Goal: Information Seeking & Learning: Learn about a topic

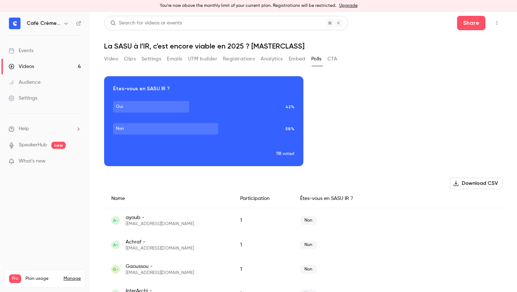
scroll to position [6, 0]
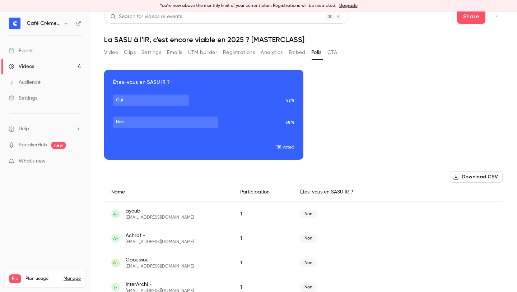
click at [242, 52] on button "Registrations" at bounding box center [239, 52] width 32 height 11
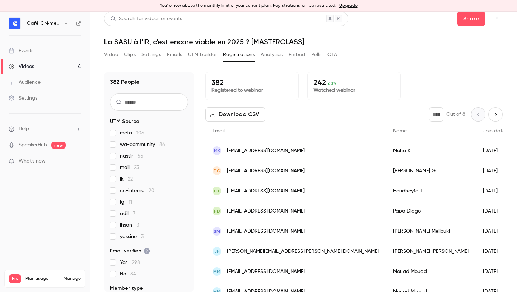
click at [168, 100] on input "text" at bounding box center [149, 101] width 78 height 17
paste input "*******"
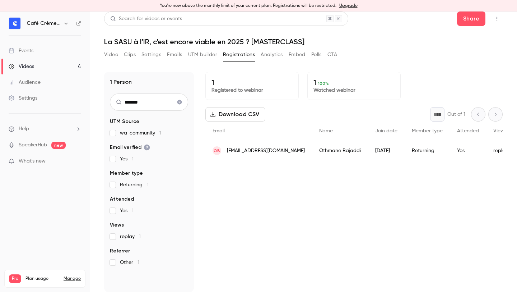
type input "*******"
click at [269, 64] on div "1 Person ******* UTM Source wa-community 1 Email verified Yes 1 Member type Ret…" at bounding box center [303, 177] width 399 height 228
click at [269, 51] on button "Analytics" at bounding box center [272, 54] width 22 height 11
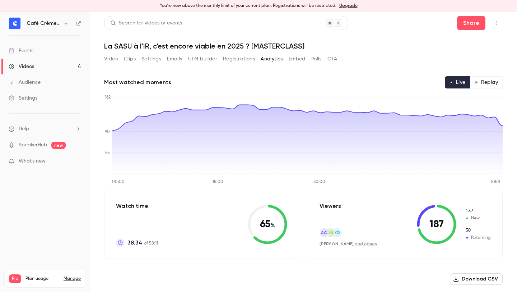
click at [227, 60] on button "Registrations" at bounding box center [239, 58] width 32 height 11
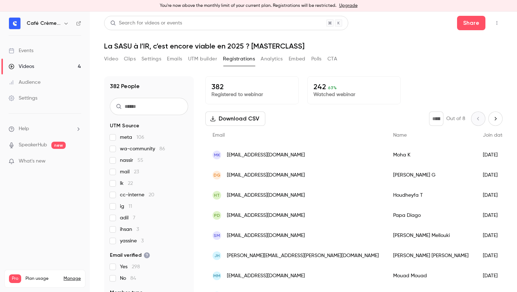
click at [213, 57] on button "UTM builder" at bounding box center [202, 58] width 29 height 11
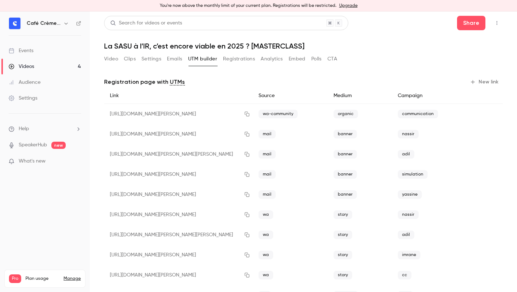
click at [171, 62] on button "Emails" at bounding box center [174, 58] width 15 height 11
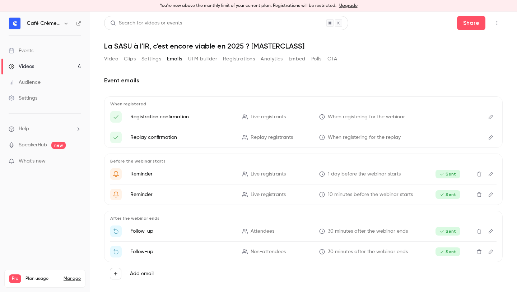
click at [223, 59] on div "Video Clips Settings Emails UTM builder Registrations Analytics Embed Polls CTA" at bounding box center [220, 58] width 233 height 11
click at [233, 62] on button "Registrations" at bounding box center [239, 58] width 32 height 11
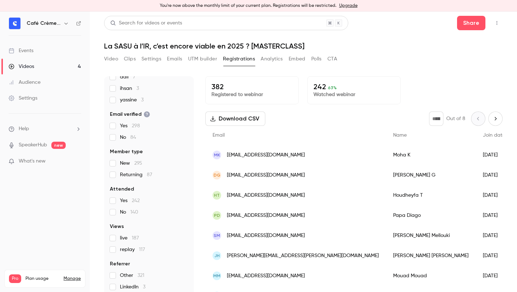
scroll to position [4, 0]
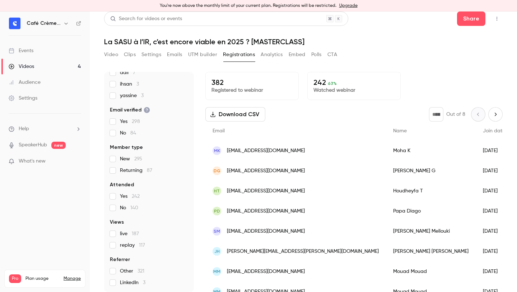
click at [366, 83] on p "242 63 %" at bounding box center [354, 82] width 81 height 9
click at [359, 92] on p "Watched webinar" at bounding box center [354, 90] width 81 height 7
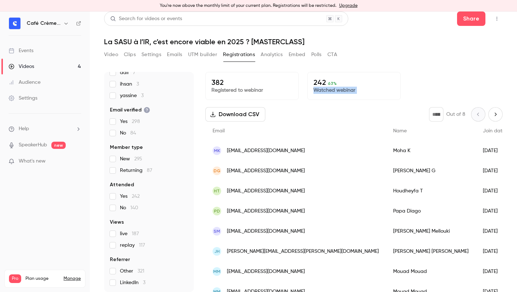
click at [359, 92] on p "Watched webinar" at bounding box center [354, 90] width 81 height 7
click at [373, 92] on p "Watched webinar" at bounding box center [354, 90] width 81 height 7
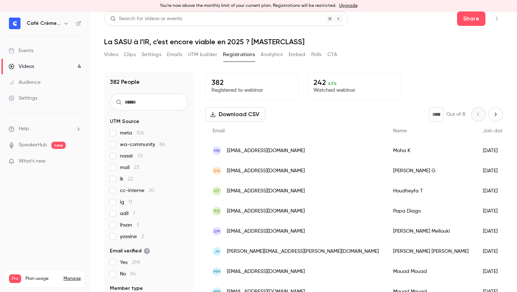
scroll to position [0, 0]
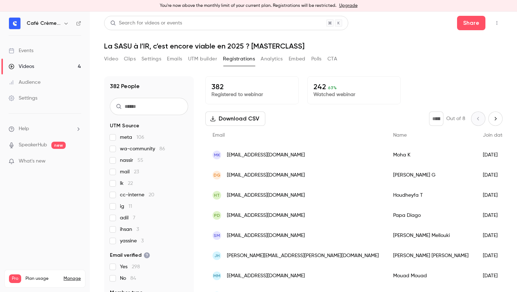
click at [150, 107] on input "text" at bounding box center [149, 106] width 78 height 17
paste input "*******"
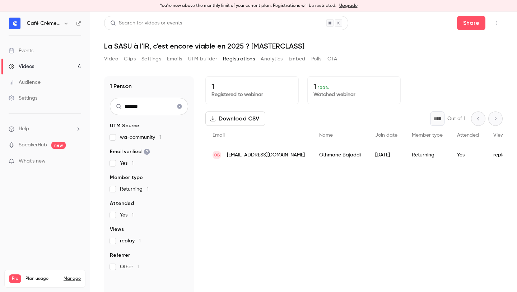
click at [143, 107] on input "*******" at bounding box center [149, 106] width 78 height 17
click at [142, 107] on input "*******" at bounding box center [149, 106] width 78 height 17
paste input "*"
type input "********"
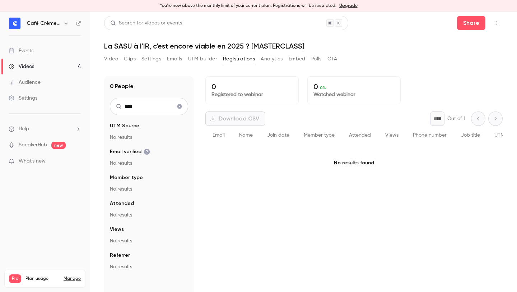
type input "*****"
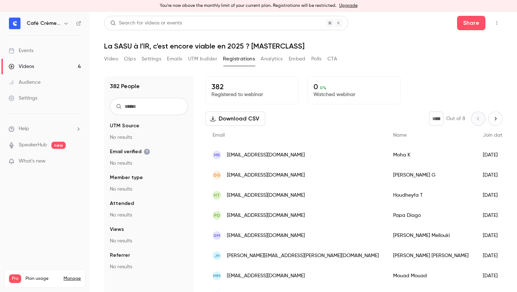
click at [155, 69] on div "382 People UTM Source No results Email verified No results Member type No resul…" at bounding box center [303, 182] width 399 height 228
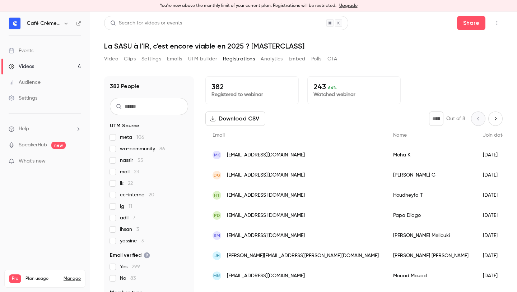
click at [298, 121] on div "Download CSV * Out of 8" at bounding box center [353, 118] width 297 height 14
click at [155, 109] on input "text" at bounding box center [149, 106] width 78 height 17
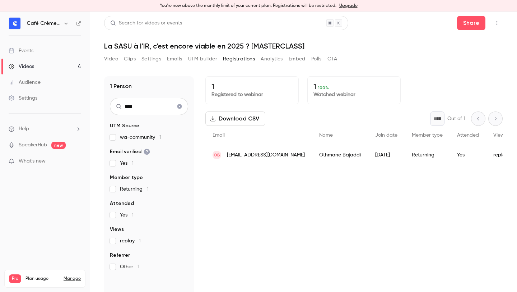
click at [368, 161] on div "[DATE]" at bounding box center [386, 155] width 37 height 20
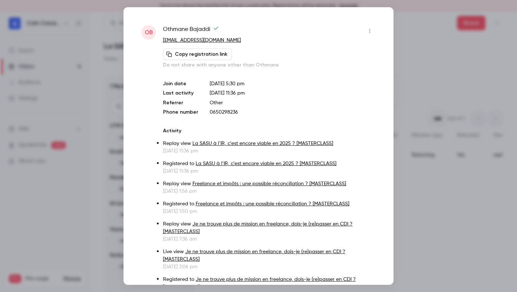
click at [436, 71] on div at bounding box center [258, 146] width 517 height 292
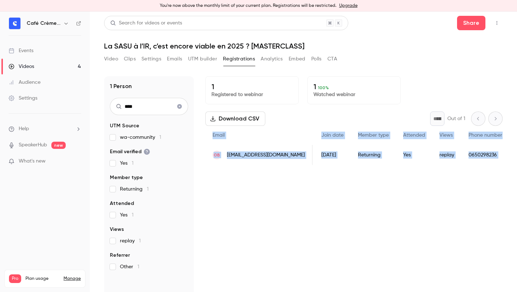
scroll to position [0, 198]
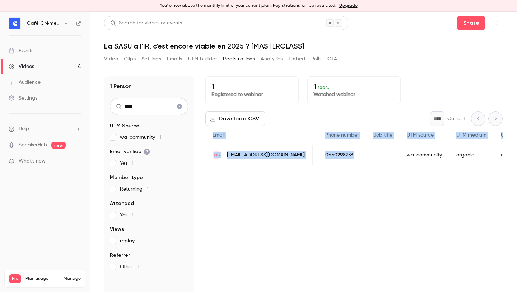
drag, startPoint x: 210, startPoint y: 135, endPoint x: 351, endPoint y: 157, distance: 142.5
click at [351, 157] on div "Email Name Join date Member type Attended Views Phone number Job title UTM sour…" at bounding box center [340, 145] width 664 height 39
copy div "Email Name Join date Member type Attended Views Phone number Job title UTM sour…"
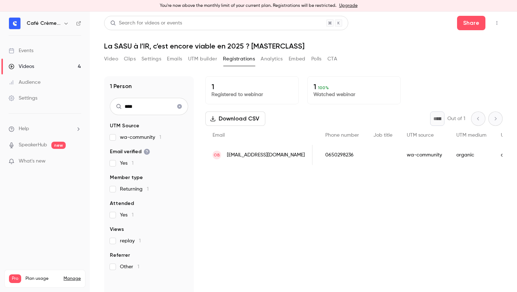
click at [370, 176] on div "1 Registered to webinar 1 100 % Watched webinar Download CSV * Out of 1 Email N…" at bounding box center [353, 186] width 297 height 220
click at [366, 153] on div "People list" at bounding box center [382, 155] width 33 height 20
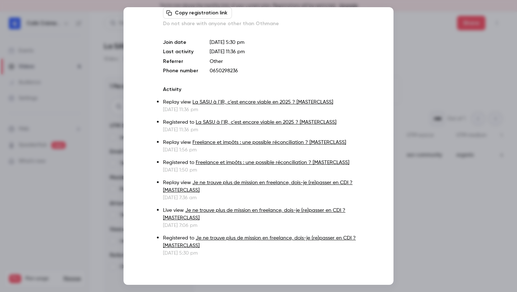
scroll to position [0, 0]
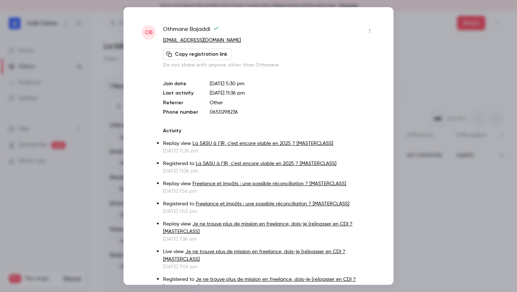
click at [435, 82] on div at bounding box center [258, 146] width 517 height 292
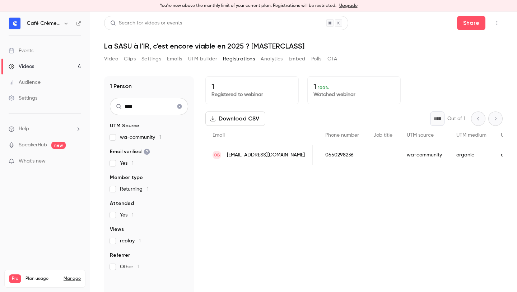
click at [352, 163] on div "0650298236" at bounding box center [342, 155] width 48 height 20
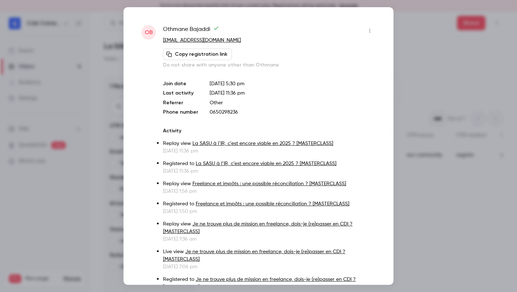
click at [367, 33] on button "button" at bounding box center [369, 30] width 11 height 11
click at [417, 29] on div at bounding box center [258, 146] width 517 height 292
click at [430, 80] on div at bounding box center [258, 146] width 517 height 292
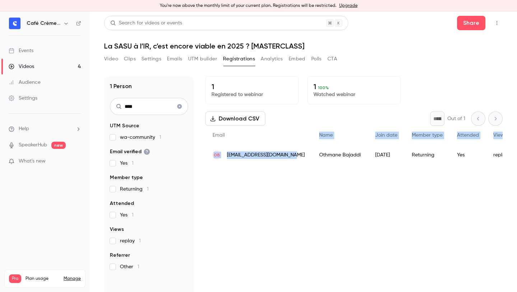
drag, startPoint x: 269, startPoint y: 139, endPoint x: 301, endPoint y: 153, distance: 35.2
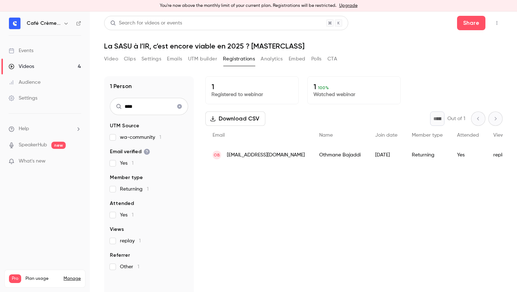
click at [286, 134] on div "Email" at bounding box center [258, 135] width 107 height 19
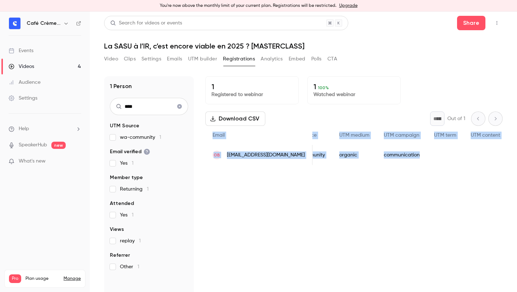
scroll to position [0, 361]
drag, startPoint x: 209, startPoint y: 135, endPoint x: 517, endPoint y: 170, distance: 310.2
click at [517, 170] on main "Search for videos or events Share La SASU à l’IR, c’est encore viable en 2025 ?…" at bounding box center [303, 151] width 427 height 280
copy div "Email Name Join date Member type Attended Views Phone number Job title UTM sour…"
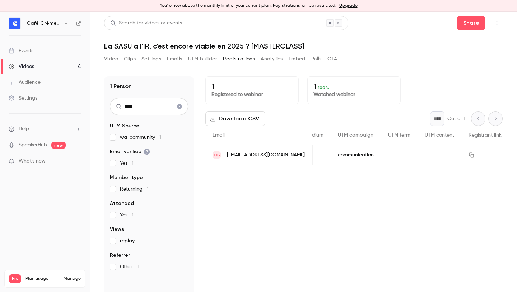
scroll to position [4, 0]
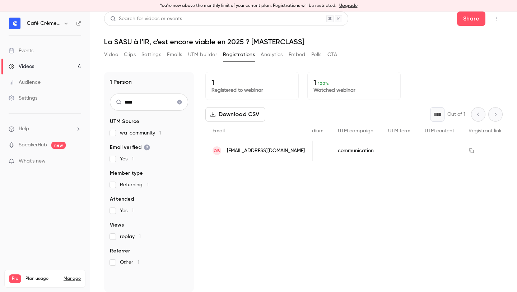
click at [277, 168] on div "1 Registered to webinar 1 100 % Watched webinar Download CSV * Out of 1 Email N…" at bounding box center [353, 182] width 297 height 220
click at [276, 176] on div "1 Registered to webinar 1 100 % Watched webinar Download CSV * Out of 1 Email N…" at bounding box center [353, 182] width 297 height 220
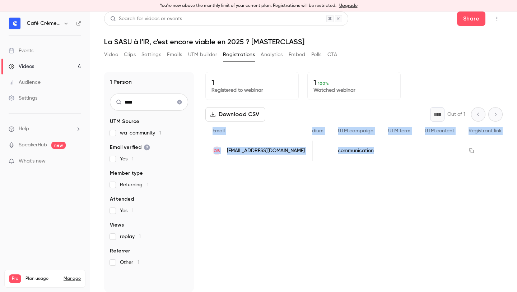
drag, startPoint x: 209, startPoint y: 129, endPoint x: 388, endPoint y: 162, distance: 181.5
click at [389, 162] on div "1 Registered to webinar 1 100 % Watched webinar Download CSV * Out of 1 Email N…" at bounding box center [353, 182] width 297 height 220
copy div "Email Name Join date Member type Attended Views Phone number Job title UTM sour…"
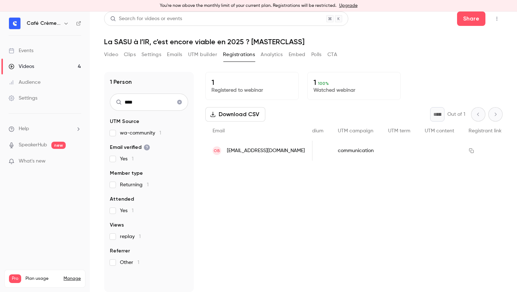
click at [259, 175] on div "1 Registered to webinar 1 100 % Watched webinar Download CSV * Out of 1 Email N…" at bounding box center [353, 182] width 297 height 220
click at [145, 102] on input "****" at bounding box center [149, 101] width 78 height 17
paste input "**********"
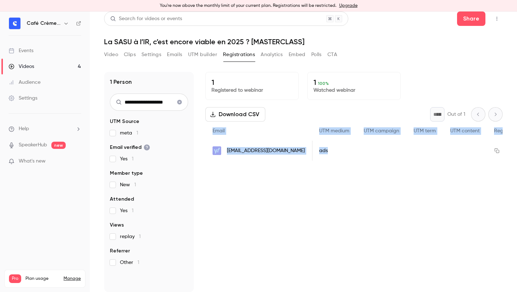
drag, startPoint x: 208, startPoint y: 132, endPoint x: 457, endPoint y: 163, distance: 250.4
click at [457, 164] on div "1 Registered to webinar 1 100 % Watched webinar Download CSV * Out of 1 Email N…" at bounding box center [353, 182] width 297 height 220
copy div "Email Name Join date Member type Attended Views Phone number Job title UTM sour…"
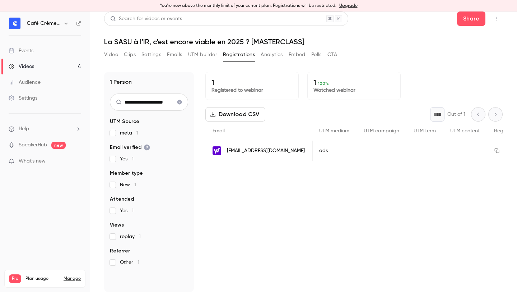
click at [142, 99] on input "**********" at bounding box center [149, 101] width 78 height 17
paste input "**"
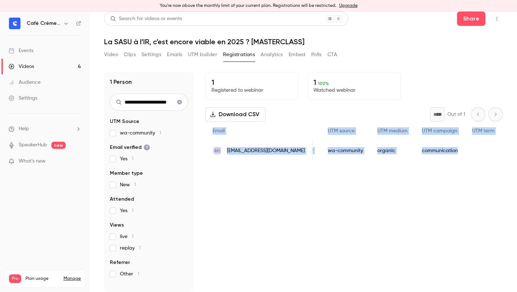
drag, startPoint x: 208, startPoint y: 129, endPoint x: 328, endPoint y: 173, distance: 127.8
click at [328, 173] on div "1 Registered to webinar 1 100 % Watched webinar Download CSV * Out of 1 Email N…" at bounding box center [353, 182] width 297 height 220
copy div "Email Name Join date Member type Attended Views Phone number Job title UTM sour…"
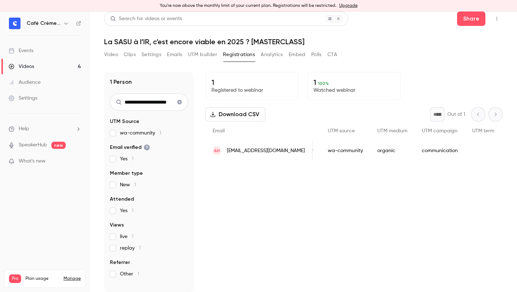
click at [136, 101] on input "**********" at bounding box center [149, 101] width 78 height 17
paste input "text"
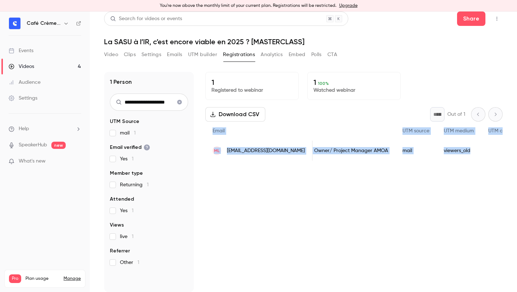
drag, startPoint x: 208, startPoint y: 134, endPoint x: 402, endPoint y: 171, distance: 197.1
click at [402, 171] on div "1 Registered to webinar 1 100 % Watched webinar Download CSV * Out of 1 Email N…" at bounding box center [353, 182] width 297 height 220
copy div "Email Name Join date Member type Attended Views Phone number Job title UTM sour…"
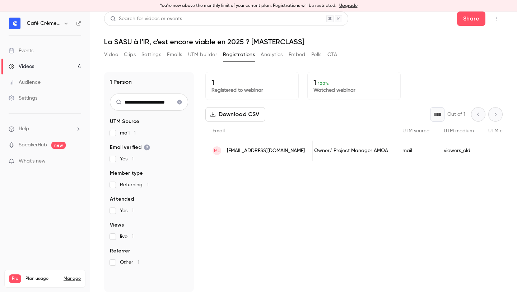
click at [162, 99] on input "**********" at bounding box center [149, 101] width 78 height 17
paste input "text"
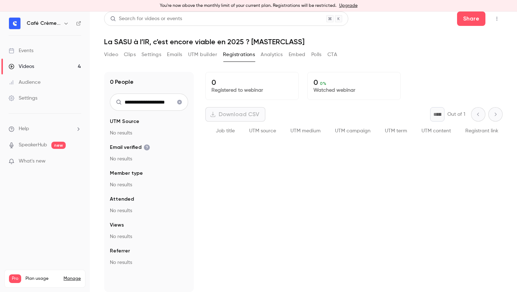
click at [149, 103] on input "**********" at bounding box center [149, 101] width 78 height 17
paste input "text"
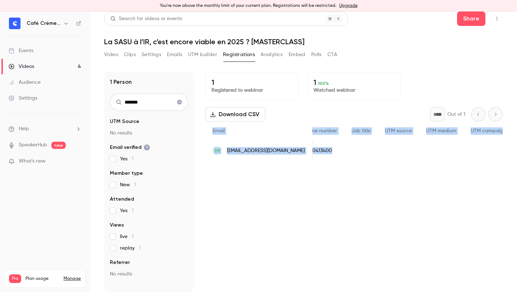
drag, startPoint x: 208, startPoint y: 131, endPoint x: 337, endPoint y: 156, distance: 130.9
click at [338, 156] on div "Email Name Join date Member type Attended Views Phone number Job title UTM sour…" at bounding box center [300, 140] width 681 height 39
copy div "Email Name Join date Member type Attended Views Phone number Job title UTM sour…"
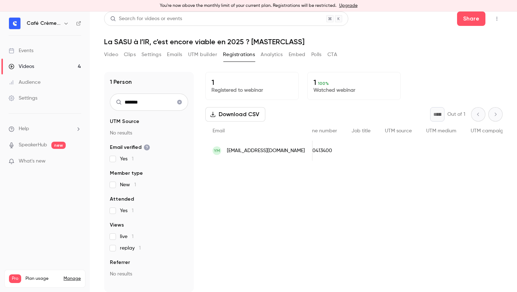
click at [155, 98] on input "*******" at bounding box center [149, 101] width 78 height 17
paste input "**********"
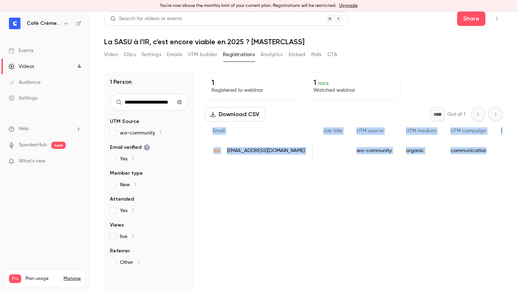
drag, startPoint x: 207, startPoint y: 133, endPoint x: 464, endPoint y: 159, distance: 258.1
click at [464, 159] on div "Email Name Join date Member type Attended Views Phone number Job title UTM sour…" at bounding box center [291, 140] width 662 height 39
copy div "Email Name Join date Member type Attended Views Phone number Job title UTM sour…"
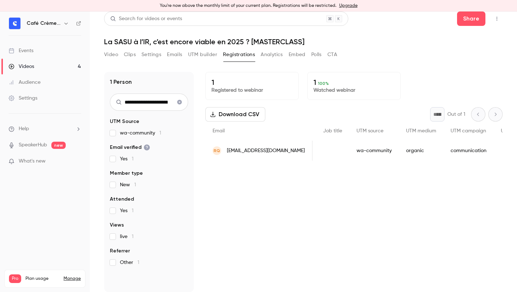
click at [157, 108] on input "**********" at bounding box center [149, 101] width 78 height 17
paste input "text"
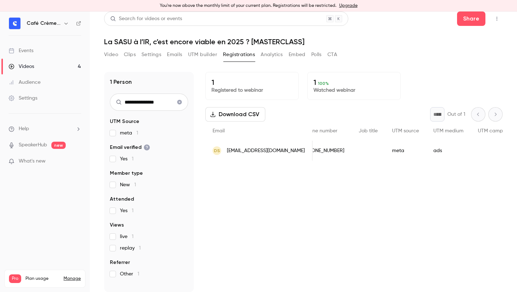
scroll to position [0, 243]
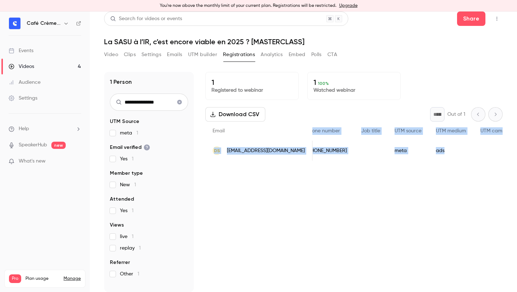
drag, startPoint x: 217, startPoint y: 130, endPoint x: 397, endPoint y: 150, distance: 181.4
click at [398, 150] on div "**********" at bounding box center [303, 182] width 399 height 220
copy div "Views Phone number Job title UTM source UTM medium UTM campaign UTM term UTM co…"
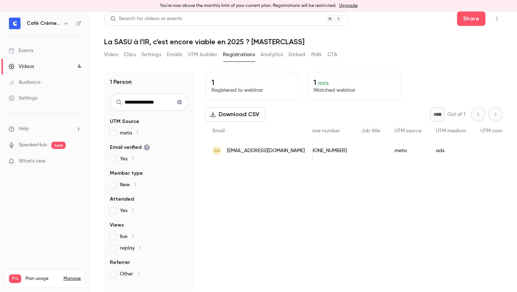
click at [148, 101] on input "**********" at bounding box center [149, 101] width 78 height 17
paste input "**********"
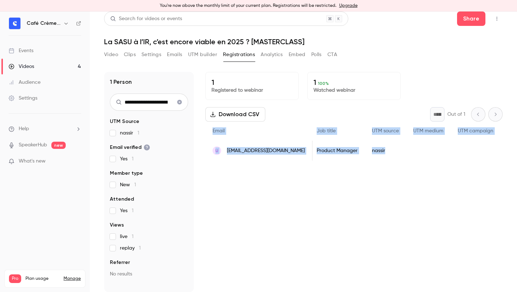
drag, startPoint x: 209, startPoint y: 129, endPoint x: 428, endPoint y: 164, distance: 221.8
click at [428, 164] on div "1 Registered to webinar 1 100 % Watched webinar Download CSV * Out of 1 Email N…" at bounding box center [353, 182] width 297 height 220
copy div "Email Name Join date Member type Attended Views Phone number Job title UTM sour…"
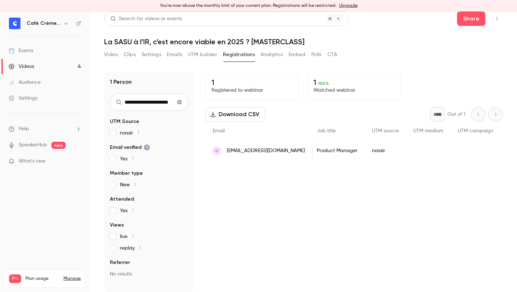
click at [138, 110] on input "**********" at bounding box center [149, 101] width 78 height 17
click at [138, 105] on input "**********" at bounding box center [149, 101] width 78 height 17
paste input "text"
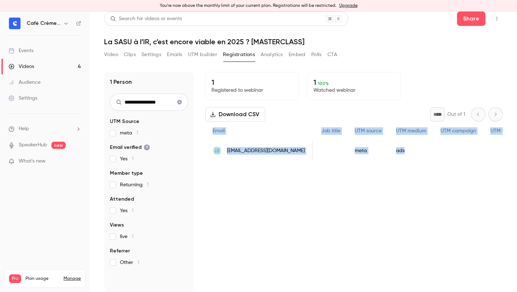
drag, startPoint x: 208, startPoint y: 134, endPoint x: 380, endPoint y: 156, distance: 172.6
click at [380, 156] on div "Email Name Join date Member type Attended Views Phone number Job title UTM sour…" at bounding box center [287, 140] width 649 height 39
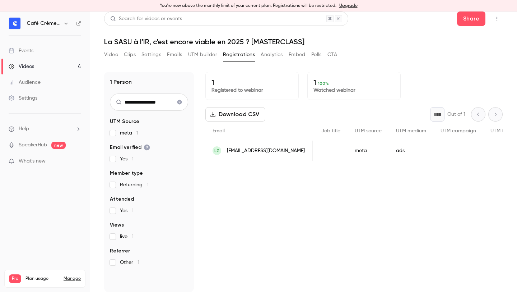
click at [158, 103] on input "**********" at bounding box center [149, 101] width 78 height 17
paste input "**"
drag, startPoint x: 208, startPoint y: 130, endPoint x: 354, endPoint y: 157, distance: 148.6
click at [354, 157] on div "Email Name Join date Member type Attended Views Phone number Job title UTM sour…" at bounding box center [310, 140] width 694 height 39
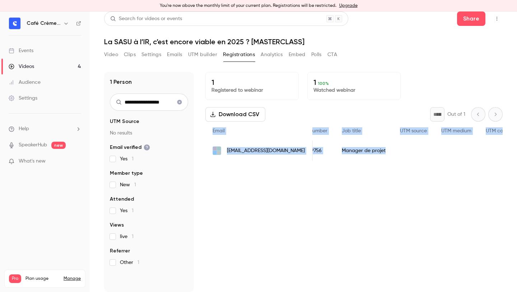
drag, startPoint x: 211, startPoint y: 131, endPoint x: 380, endPoint y: 161, distance: 172.2
click at [380, 162] on div "1 Registered to webinar 1 100 % Watched webinar Download CSV * Out of 1 Email N…" at bounding box center [353, 182] width 297 height 220
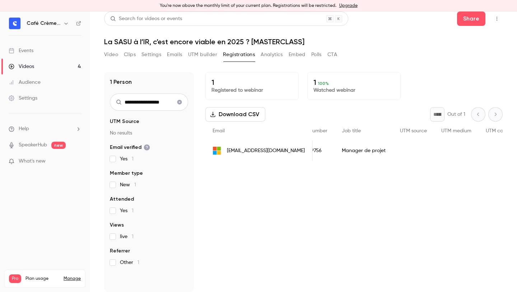
click at [150, 101] on input "**********" at bounding box center [149, 101] width 78 height 17
paste input "*********"
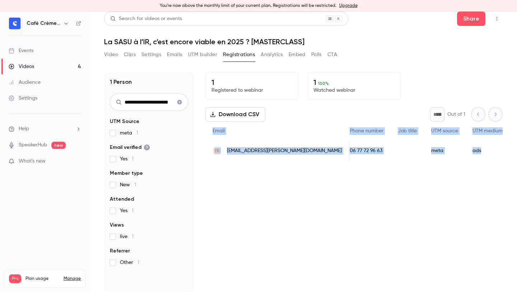
drag, startPoint x: 207, startPoint y: 131, endPoint x: 434, endPoint y: 167, distance: 230.1
click at [434, 167] on div "1 Registered to webinar 1 100 % Watched webinar Download CSV * Out of 1 Email N…" at bounding box center [353, 182] width 297 height 220
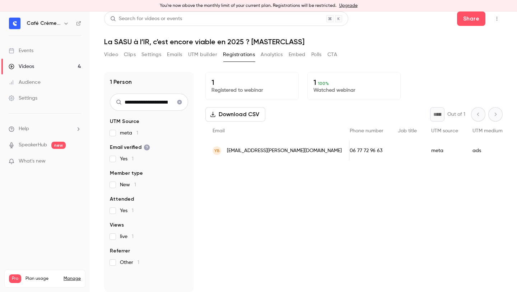
click at [156, 103] on input "**********" at bounding box center [149, 101] width 78 height 17
paste input "text"
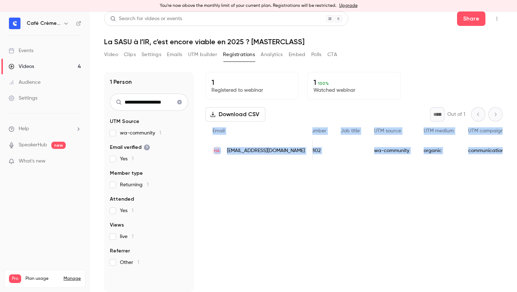
drag, startPoint x: 208, startPoint y: 131, endPoint x: 427, endPoint y: 186, distance: 225.9
click at [428, 186] on div "1 Registered to webinar 1 100 % Watched webinar Download CSV * Out of 1 Email N…" at bounding box center [353, 182] width 297 height 220
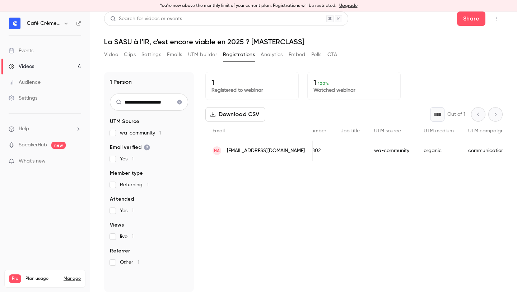
click at [161, 103] on input "**********" at bounding box center [149, 101] width 78 height 17
paste input "*****"
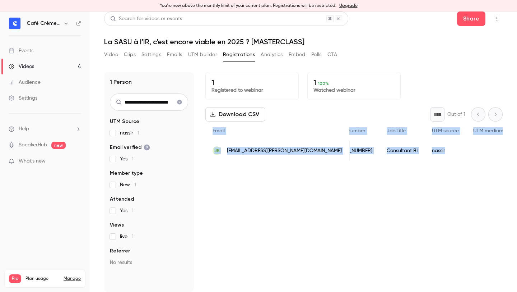
drag, startPoint x: 209, startPoint y: 129, endPoint x: 473, endPoint y: 197, distance: 272.6
click at [473, 197] on div "1 Registered to webinar 1 100 % Watched webinar Download CSV * Out of 1 Email N…" at bounding box center [353, 182] width 297 height 220
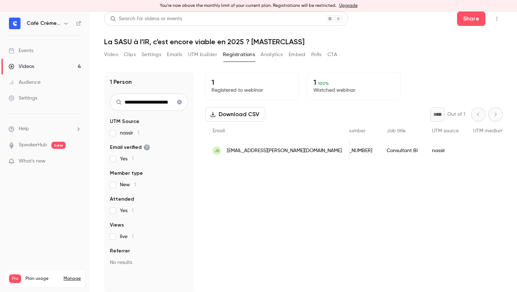
click at [153, 101] on input "**********" at bounding box center [149, 101] width 78 height 17
paste input "text"
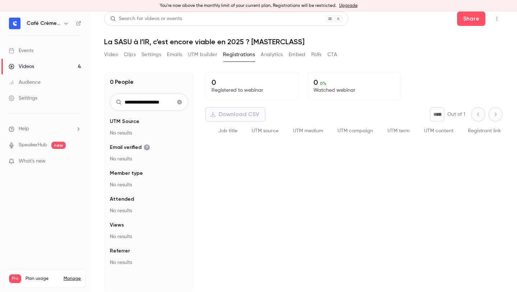
click at [163, 102] on input "**********" at bounding box center [149, 101] width 78 height 17
paste input "text"
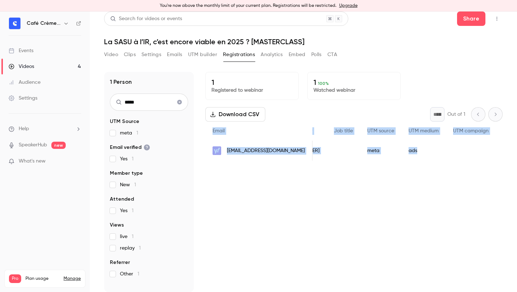
drag, startPoint x: 210, startPoint y: 131, endPoint x: 438, endPoint y: 153, distance: 228.3
click at [438, 153] on div "Email Name Join date Member type Attended Views Phone number Job title UTM sour…" at bounding box center [293, 140] width 661 height 39
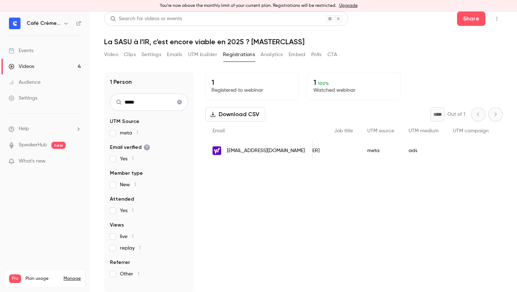
click at [165, 104] on input "*****" at bounding box center [149, 101] width 78 height 17
paste input "**********"
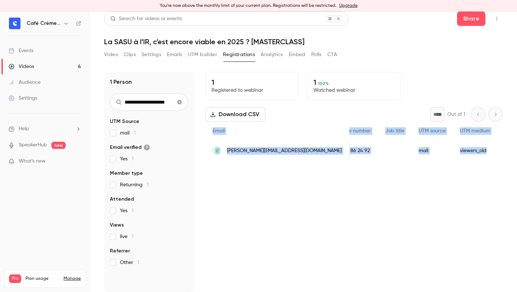
drag, startPoint x: 209, startPoint y: 130, endPoint x: 428, endPoint y: 159, distance: 220.3
click at [428, 159] on div "Email Name Join date Member type Attended Views Phone number Job title UTM sour…" at bounding box center [319, 140] width 712 height 39
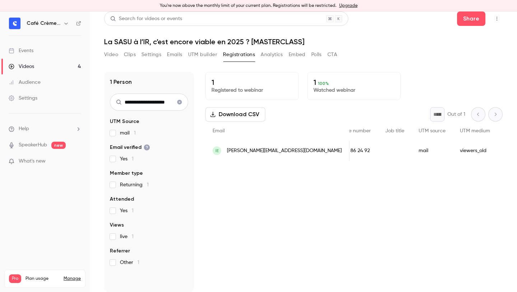
click at [139, 102] on input "**********" at bounding box center [149, 101] width 78 height 17
paste input "text"
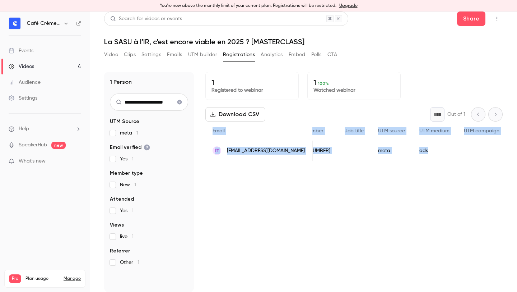
drag, startPoint x: 208, startPoint y: 129, endPoint x: 399, endPoint y: 157, distance: 193.0
click at [399, 156] on div "Email Name Join date Member type Attended Views Phone number Job title UTM sour…" at bounding box center [299, 140] width 672 height 39
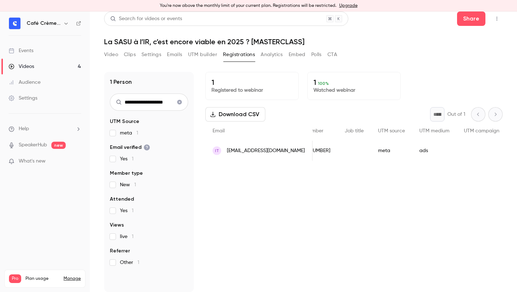
click at [160, 108] on input "**********" at bounding box center [149, 101] width 78 height 17
paste input "text"
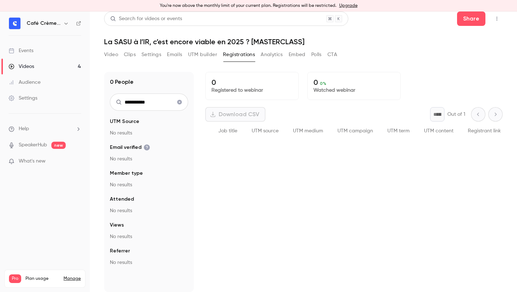
click at [153, 102] on input "**********" at bounding box center [149, 101] width 78 height 17
paste input "text"
type input "**********"
click at [181, 103] on icon "Clear search" at bounding box center [179, 102] width 5 height 5
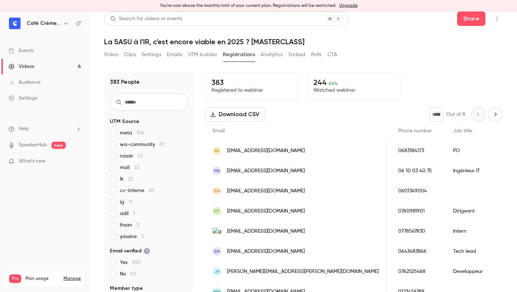
click at [181, 88] on div "383 People UTM Source meta 106 wa-community 87 nassir 55 mail 23 lk 22 cc-inter…" at bounding box center [149, 182] width 90 height 220
click at [173, 99] on input "text" at bounding box center [149, 101] width 78 height 17
click at [174, 89] on div "383 People UTM Source meta 106 wa-community 87 nassir 55 mail 23 lk 22 cc-inter…" at bounding box center [149, 182] width 90 height 220
click at [171, 96] on input "text" at bounding box center [149, 101] width 78 height 17
click at [175, 75] on div "383 People UTM Source meta 106 wa-community 87 nassir 55 mail 23 lk 22 cc-inter…" at bounding box center [149, 182] width 90 height 220
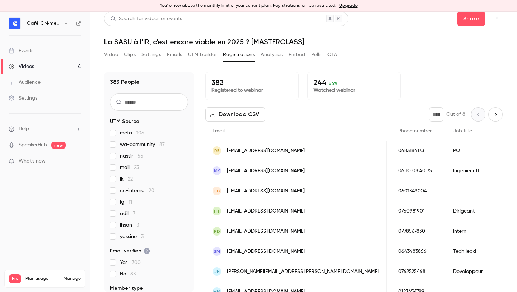
click at [167, 101] on input "text" at bounding box center [149, 101] width 78 height 17
click at [169, 79] on div "383 People" at bounding box center [149, 82] width 78 height 9
click at [164, 101] on input "text" at bounding box center [149, 101] width 78 height 17
click at [164, 80] on div "383 People" at bounding box center [149, 82] width 78 height 9
click at [158, 100] on input "text" at bounding box center [149, 101] width 78 height 17
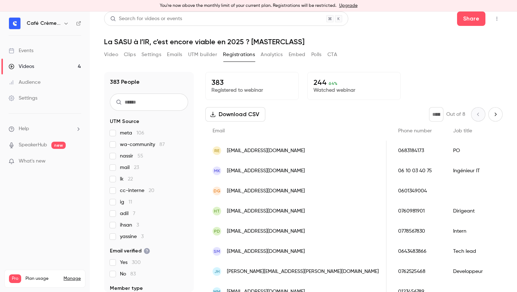
click at [186, 64] on div "383 People UTM Source meta 106 wa-community 87 nassir 55 mail 23 lk 22 cc-inter…" at bounding box center [303, 177] width 399 height 228
click at [167, 102] on input "text" at bounding box center [149, 101] width 78 height 17
click at [168, 83] on div "383 People" at bounding box center [149, 82] width 78 height 9
click at [163, 98] on input "text" at bounding box center [149, 101] width 78 height 17
click at [177, 62] on div "Video Clips Settings Emails UTM builder Registrations Analytics Embed Polls CTA" at bounding box center [220, 56] width 233 height 14
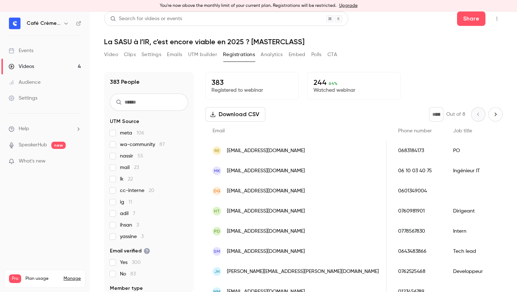
click at [170, 103] on input "text" at bounding box center [149, 101] width 78 height 17
paste input "**********"
type input "**********"
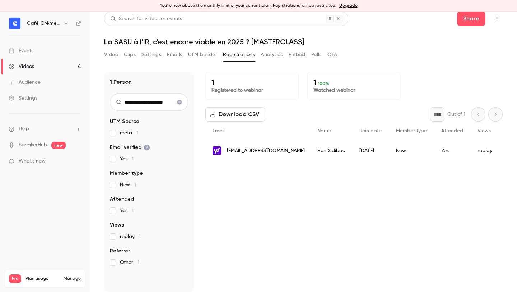
scroll to position [0, 0]
drag, startPoint x: 304, startPoint y: 142, endPoint x: 324, endPoint y: 151, distance: 21.7
click at [324, 151] on div "Ben Sidibec" at bounding box center [333, 150] width 42 height 20
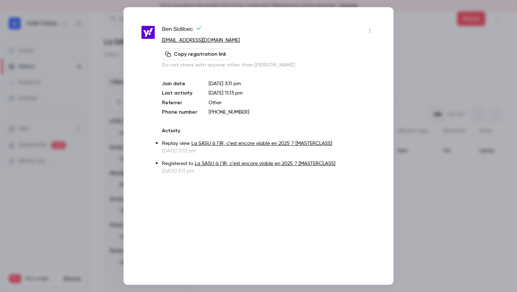
click at [169, 28] on span "Ben Sidibec" at bounding box center [182, 30] width 40 height 11
drag, startPoint x: 209, startPoint y: 84, endPoint x: 239, endPoint y: 82, distance: 30.2
click at [239, 82] on p "Sep 1, 2025 3:11 pm" at bounding box center [292, 83] width 167 height 7
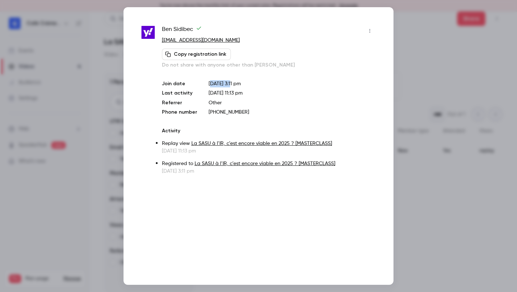
click at [239, 82] on p "Sep 1, 2025 3:11 pm" at bounding box center [292, 83] width 167 height 7
drag, startPoint x: 208, startPoint y: 84, endPoint x: 232, endPoint y: 84, distance: 24.4
click at [232, 84] on p "Sep 1, 2025 3:11 pm" at bounding box center [292, 83] width 167 height 7
click at [93, 104] on div at bounding box center [258, 146] width 517 height 292
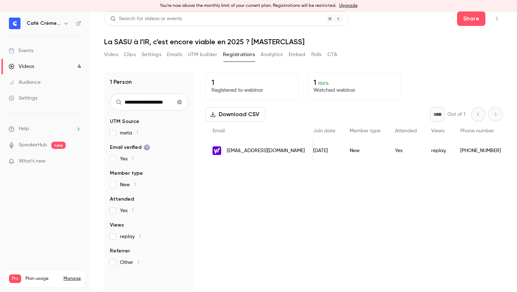
scroll to position [0, 51]
drag, startPoint x: 424, startPoint y: 150, endPoint x: 405, endPoint y: 152, distance: 19.1
click at [422, 152] on div "replay" at bounding box center [436, 150] width 29 height 20
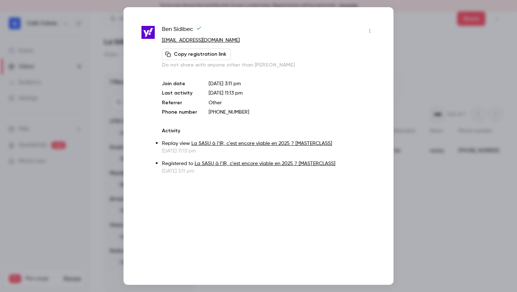
click at [215, 112] on p "+33782832019" at bounding box center [292, 111] width 167 height 7
click at [214, 112] on p "+33782832019" at bounding box center [292, 111] width 167 height 7
click at [238, 112] on p "+33782832019" at bounding box center [292, 111] width 167 height 7
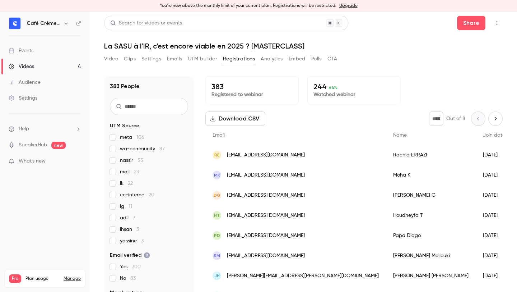
click at [243, 48] on h1 "La SASU à l’IR, c’est encore viable en 2025 ? [MASTERCLASS]" at bounding box center [303, 46] width 399 height 9
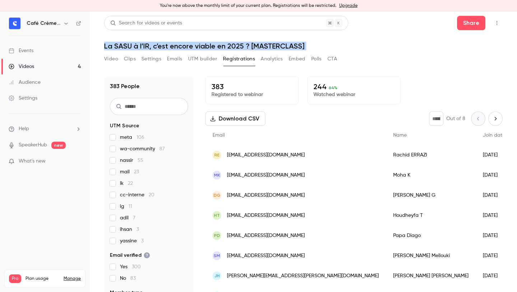
click at [243, 48] on h1 "La SASU à l’IR, c’est encore viable en 2025 ? [MASTERCLASS]" at bounding box center [303, 46] width 399 height 9
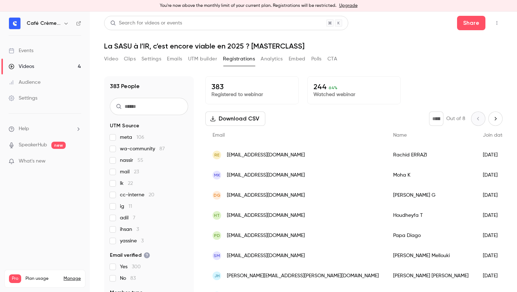
click at [278, 48] on h1 "La SASU à l’IR, c’est encore viable en 2025 ? [MASTERCLASS]" at bounding box center [303, 46] width 399 height 9
click at [301, 43] on h1 "La SASU à l’IR, c’est encore viable en 2025 ? [MASTERCLASS]" at bounding box center [303, 46] width 399 height 9
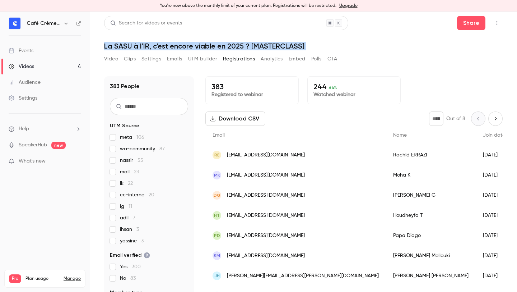
click at [301, 43] on h1 "La SASU à l’IR, c’est encore viable en 2025 ? [MASTERCLASS]" at bounding box center [303, 46] width 399 height 9
click at [328, 43] on h1 "La SASU à l’IR, c’est encore viable en 2025 ? [MASTERCLASS]" at bounding box center [303, 46] width 399 height 9
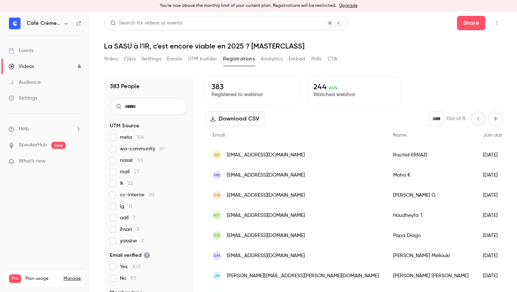
click at [328, 43] on h1 "La SASU à l’IR, c’est encore viable en 2025 ? [MASTERCLASS]" at bounding box center [303, 46] width 399 height 9
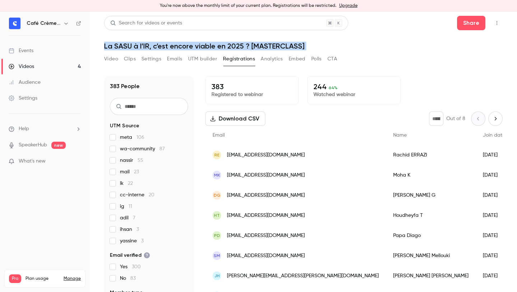
click at [328, 43] on h1 "La SASU à l’IR, c’est encore viable en 2025 ? [MASTERCLASS]" at bounding box center [303, 46] width 399 height 9
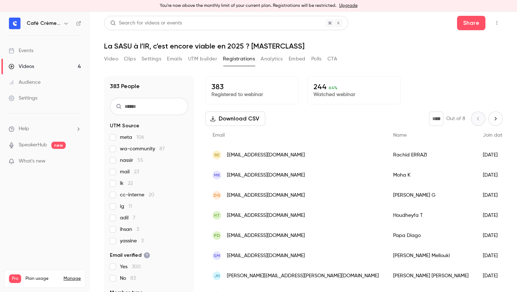
click at [316, 43] on h1 "La SASU à l’IR, c’est encore viable en 2025 ? [MASTERCLASS]" at bounding box center [303, 46] width 399 height 9
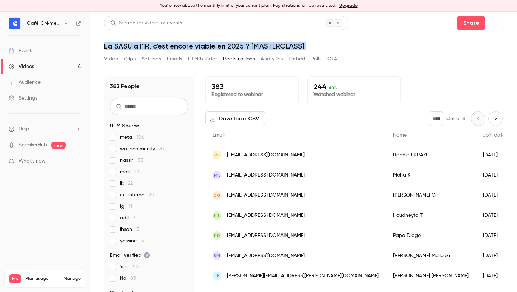
click at [316, 43] on h1 "La SASU à l’IR, c’est encore viable en 2025 ? [MASTERCLASS]" at bounding box center [303, 46] width 399 height 9
click at [358, 43] on h1 "La SASU à l’IR, c’est encore viable en 2025 ? [MASTERCLASS]" at bounding box center [303, 46] width 399 height 9
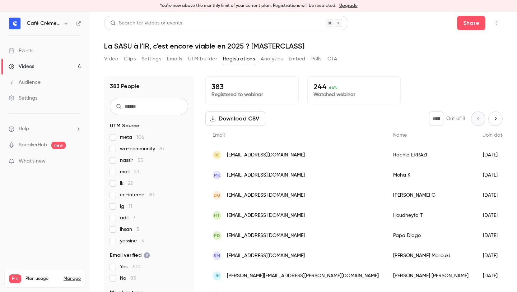
click at [358, 43] on h1 "La SASU à l’IR, c’est encore viable en 2025 ? [MASTERCLASS]" at bounding box center [303, 46] width 399 height 9
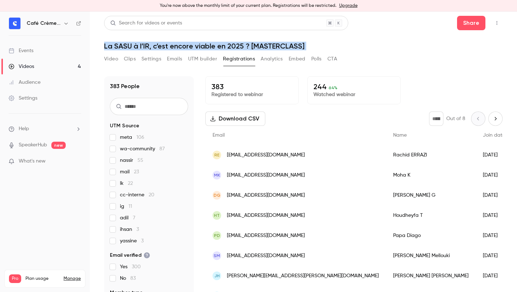
click at [358, 43] on h1 "La SASU à l’IR, c’est encore viable en 2025 ? [MASTERCLASS]" at bounding box center [303, 46] width 399 height 9
click at [381, 43] on h1 "La SASU à l’IR, c’est encore viable en 2025 ? [MASTERCLASS]" at bounding box center [303, 46] width 399 height 9
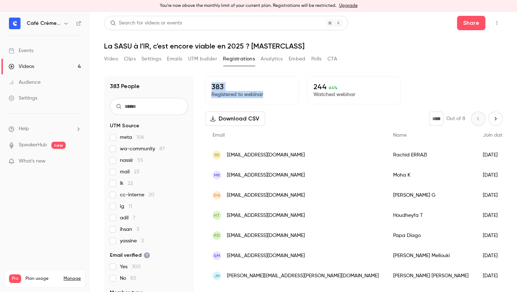
drag, startPoint x: 280, startPoint y: 78, endPoint x: 280, endPoint y: 94, distance: 16.2
click at [280, 94] on div "383 Registered to webinar" at bounding box center [251, 90] width 93 height 28
click at [280, 94] on p "Registered to webinar" at bounding box center [252, 94] width 81 height 7
click at [274, 60] on button "Analytics" at bounding box center [272, 58] width 22 height 11
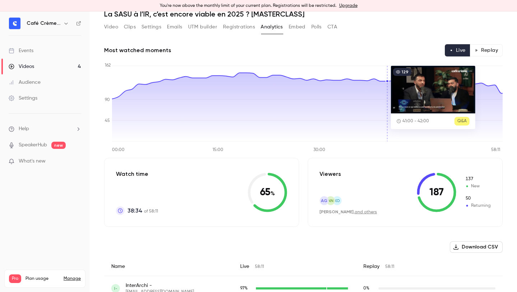
scroll to position [33, 0]
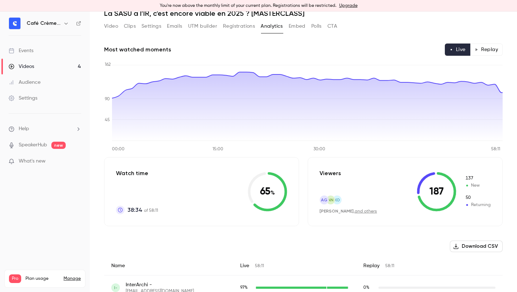
click at [493, 47] on button "Replay" at bounding box center [486, 49] width 33 height 12
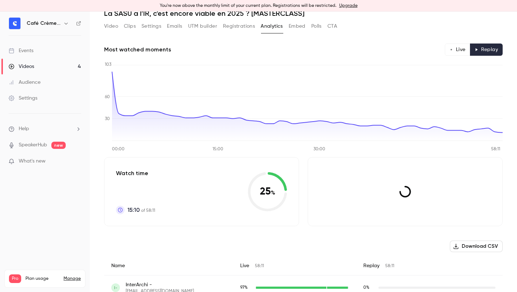
click at [456, 49] on button "Live" at bounding box center [457, 49] width 25 height 12
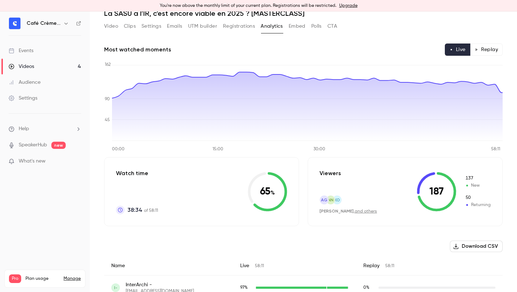
click at [484, 49] on button "Replay" at bounding box center [486, 49] width 33 height 12
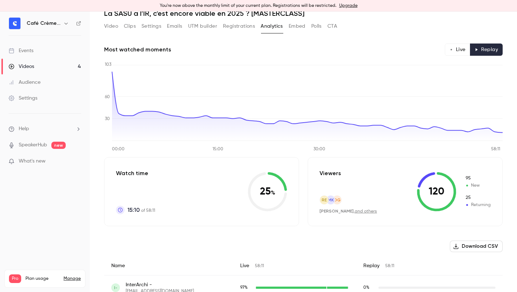
click at [461, 48] on button "Live" at bounding box center [457, 49] width 25 height 12
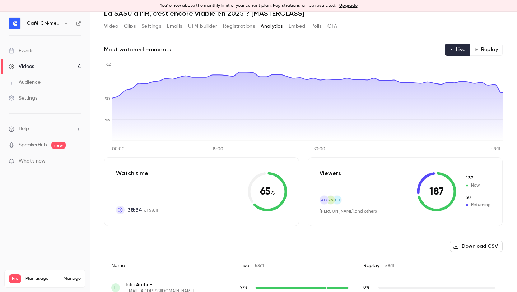
scroll to position [0, 0]
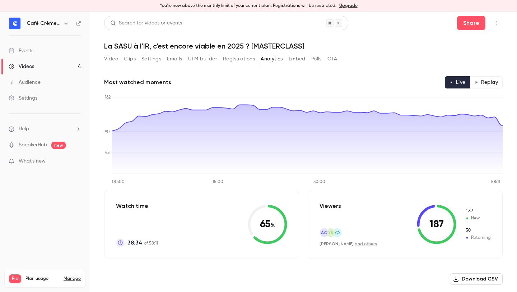
click at [280, 39] on header "Search for videos or events Share La SASU à l’IR, c’est encore viable en 2025 ?…" at bounding box center [303, 33] width 399 height 34
click at [298, 43] on h1 "La SASU à l’IR, c’est encore viable en 2025 ? [MASTERCLASS]" at bounding box center [303, 46] width 399 height 9
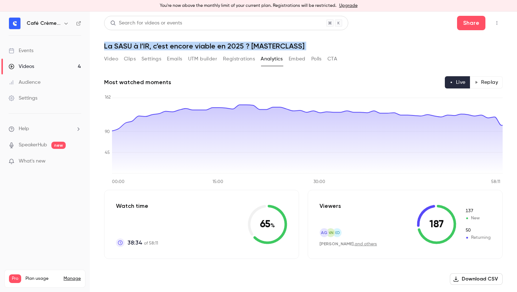
click at [306, 43] on h1 "La SASU à l’IR, c’est encore viable en 2025 ? [MASTERCLASS]" at bounding box center [303, 46] width 399 height 9
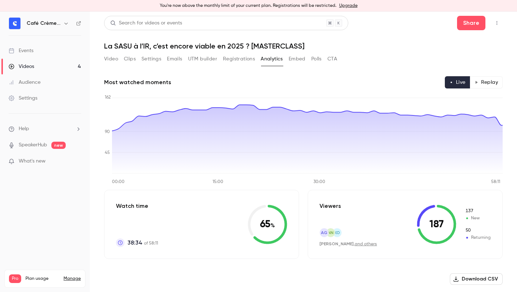
click at [306, 43] on h1 "La SASU à l’IR, c’est encore viable en 2025 ? [MASTERCLASS]" at bounding box center [303, 46] width 399 height 9
click at [316, 41] on header "Search for videos or events Share La SASU à l’IR, c’est encore viable en 2025 ?…" at bounding box center [303, 33] width 399 height 34
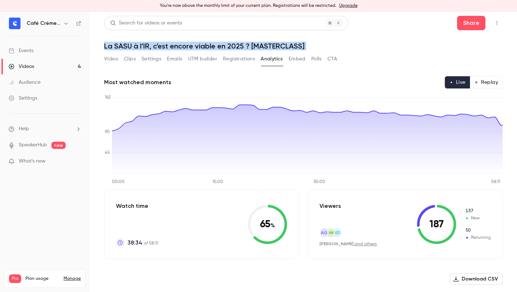
click at [324, 41] on header "Search for videos or events Share La SASU à l’IR, c’est encore viable en 2025 ?…" at bounding box center [303, 33] width 399 height 34
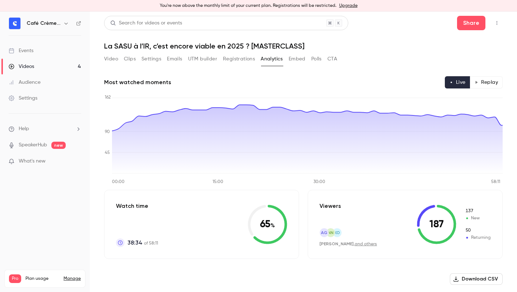
click at [324, 41] on header "Search for videos or events Share La SASU à l’IR, c’est encore viable en 2025 ?…" at bounding box center [303, 33] width 399 height 34
click at [340, 41] on header "Search for videos or events Share La SASU à l’IR, c’est encore viable en 2025 ?…" at bounding box center [303, 33] width 399 height 34
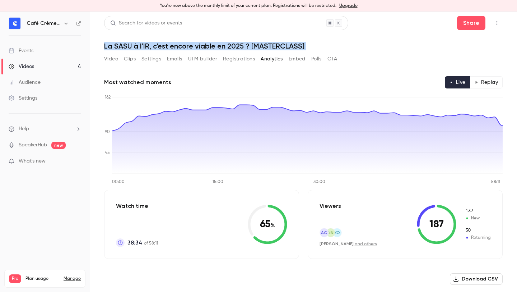
click at [348, 41] on header "Search for videos or events Share La SASU à l’IR, c’est encore viable en 2025 ?…" at bounding box center [303, 33] width 399 height 34
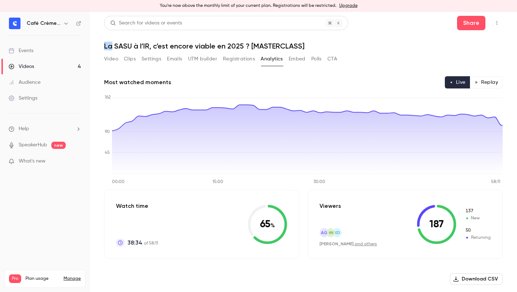
click at [348, 41] on header "Search for videos or events Share La SASU à l’IR, c’est encore viable en 2025 ?…" at bounding box center [303, 33] width 399 height 34
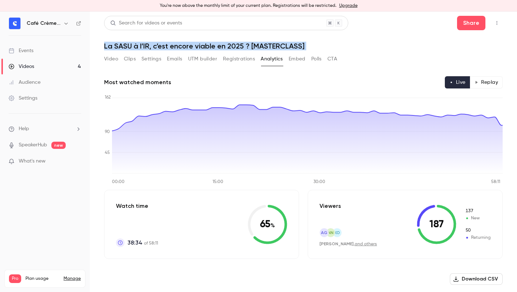
click at [325, 41] on header "Search for videos or events Share La SASU à l’IR, c’est encore viable en 2025 ?…" at bounding box center [303, 33] width 399 height 34
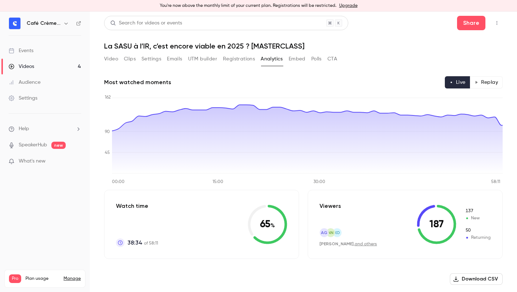
click at [325, 41] on header "Search for videos or events Share La SASU à l’IR, c’est encore viable en 2025 ?…" at bounding box center [303, 33] width 399 height 34
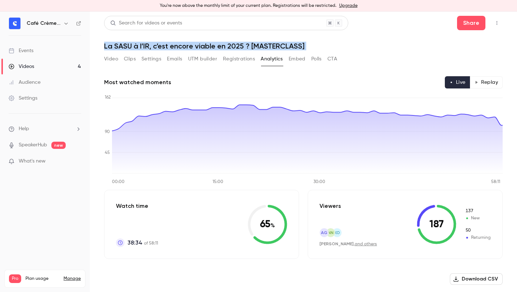
click at [315, 41] on header "Search for videos or events Share La SASU à l’IR, c’est encore viable en 2025 ?…" at bounding box center [303, 33] width 399 height 34
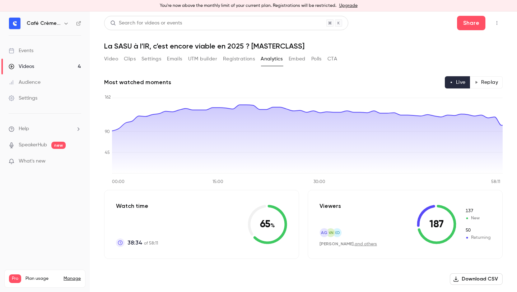
click at [315, 41] on header "Search for videos or events Share La SASU à l’IR, c’est encore viable en 2025 ?…" at bounding box center [303, 33] width 399 height 34
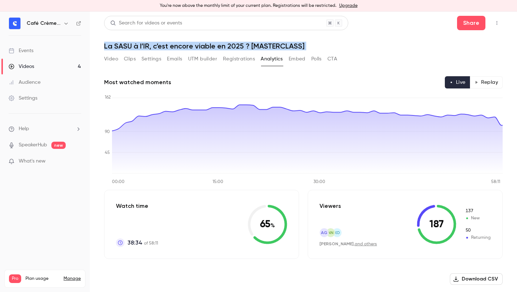
click at [305, 42] on h1 "La SASU à l’IR, c’est encore viable en 2025 ? [MASTERCLASS]" at bounding box center [303, 46] width 399 height 9
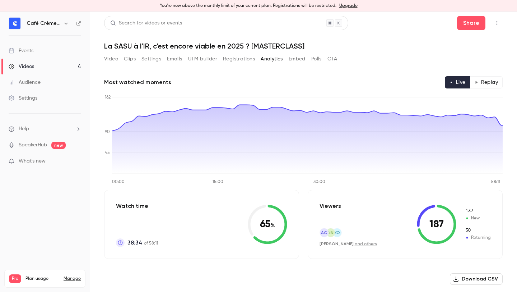
click at [305, 42] on h1 "La SASU à l’IR, c’est encore viable en 2025 ? [MASTERCLASS]" at bounding box center [303, 46] width 399 height 9
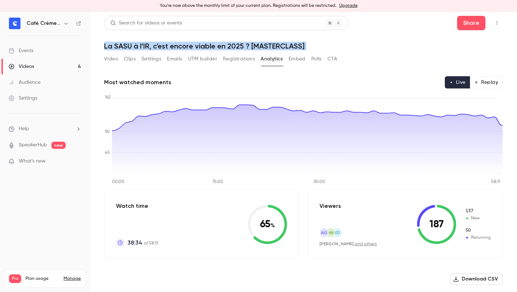
click at [305, 42] on h1 "La SASU à l’IR, c’est encore viable en 2025 ? [MASTERCLASS]" at bounding box center [303, 46] width 399 height 9
click at [314, 45] on h1 "La SASU à l’IR, c’est encore viable en 2025 ? [MASTERCLASS]" at bounding box center [303, 46] width 399 height 9
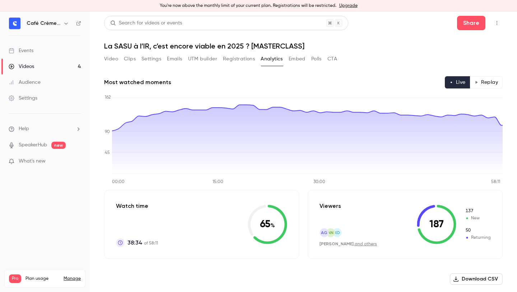
click at [314, 45] on h1 "La SASU à l’IR, c’est encore viable en 2025 ? [MASTERCLASS]" at bounding box center [303, 46] width 399 height 9
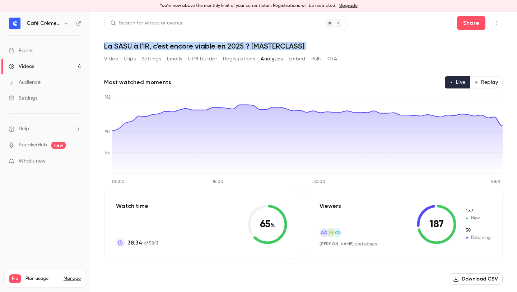
click at [317, 41] on header "Search for videos or events Share La SASU à l’IR, c’est encore viable en 2025 ?…" at bounding box center [303, 33] width 399 height 34
drag, startPoint x: 324, startPoint y: 44, endPoint x: 312, endPoint y: 35, distance: 15.4
click at [312, 35] on header "Search for videos or events Share La SASU à l’IR, c’est encore viable en 2025 ?…" at bounding box center [303, 33] width 399 height 34
drag, startPoint x: 308, startPoint y: 37, endPoint x: 308, endPoint y: 42, distance: 5.4
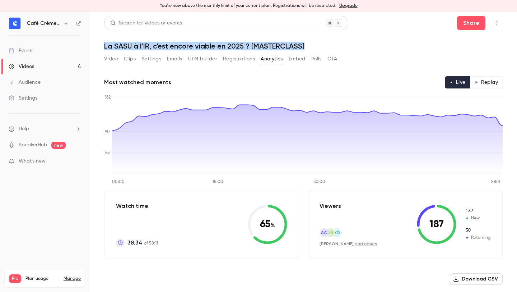
click at [308, 42] on header "Search for videos or events Share La SASU à l’IR, c’est encore viable en 2025 ?…" at bounding box center [303, 33] width 399 height 34
click at [308, 42] on h1 "La SASU à l’IR, c’est encore viable en 2025 ? [MASTERCLASS]" at bounding box center [303, 46] width 399 height 9
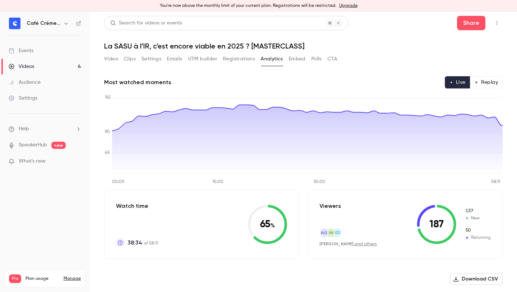
click at [306, 46] on h1 "La SASU à l’IR, c’est encore viable en 2025 ? [MASTERCLASS]" at bounding box center [303, 46] width 399 height 9
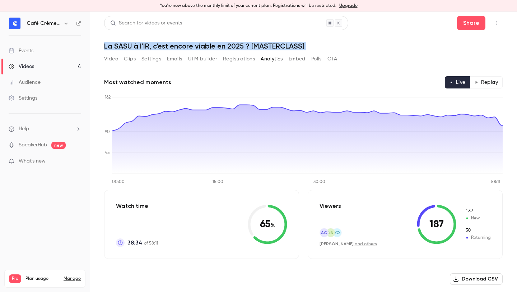
click at [306, 46] on h1 "La SASU à l’IR, c’est encore viable en 2025 ? [MASTERCLASS]" at bounding box center [303, 46] width 399 height 9
click at [320, 45] on h1 "La SASU à l’IR, c’est encore viable en 2025 ? [MASTERCLASS]" at bounding box center [303, 46] width 399 height 9
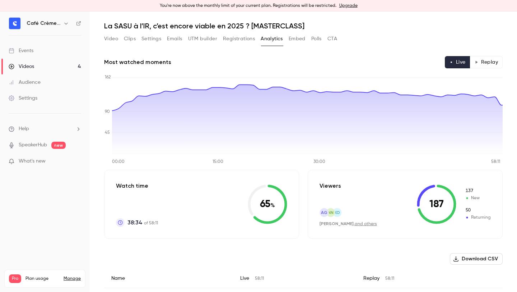
click at [250, 40] on button "Registrations" at bounding box center [239, 38] width 32 height 11
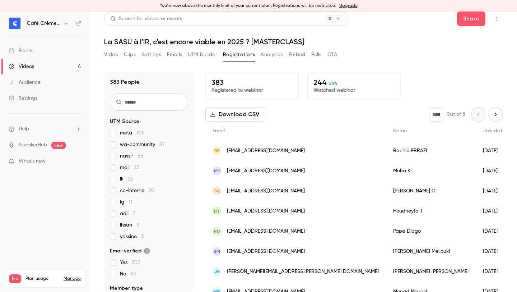
click at [278, 56] on button "Analytics" at bounding box center [272, 54] width 22 height 11
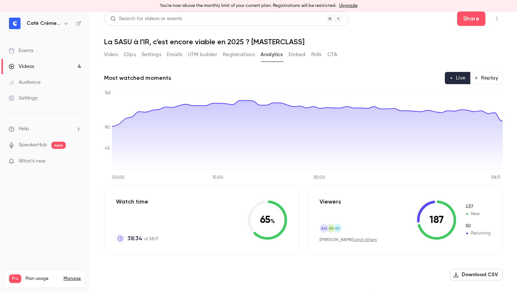
click at [497, 75] on button "Replay" at bounding box center [486, 78] width 33 height 12
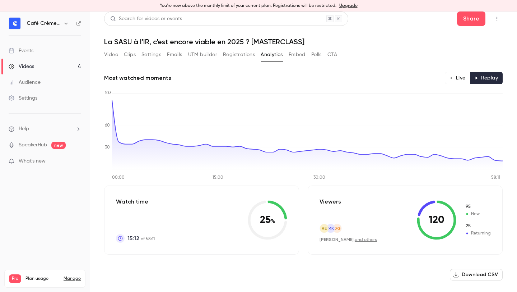
click at [463, 77] on button "Live" at bounding box center [457, 78] width 25 height 12
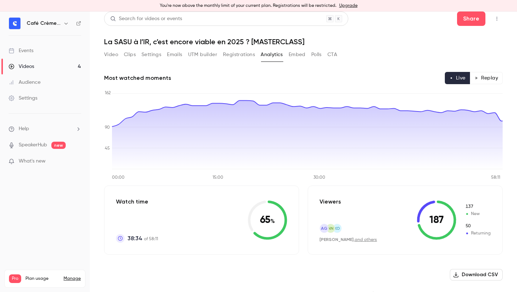
click at [485, 83] on button "Replay" at bounding box center [486, 78] width 33 height 12
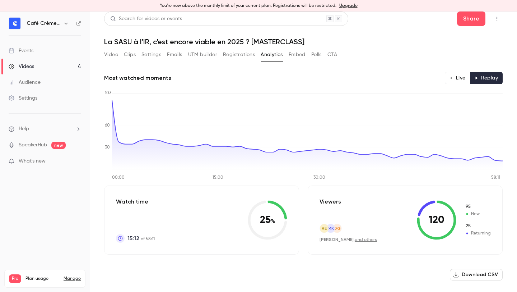
click at [201, 43] on h1 "La SASU à l’IR, c’est encore viable en 2025 ? [MASTERCLASS]" at bounding box center [303, 41] width 399 height 9
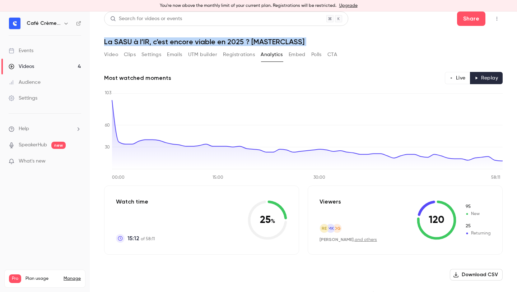
click at [240, 43] on h1 "La SASU à l’IR, c’est encore viable en 2025 ? [MASTERCLASS]" at bounding box center [303, 41] width 399 height 9
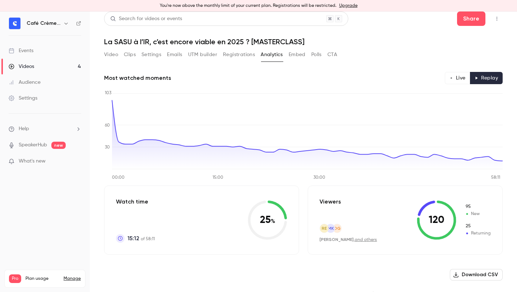
click at [240, 43] on h1 "La SASU à l’IR, c’est encore viable en 2025 ? [MASTERCLASS]" at bounding box center [303, 41] width 399 height 9
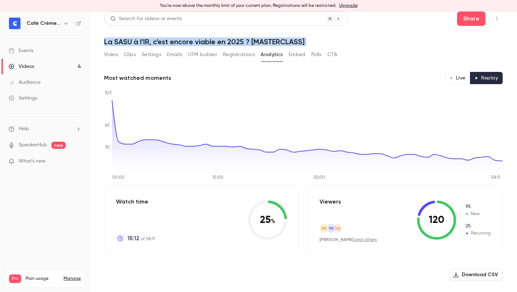
click at [247, 43] on h1 "La SASU à l’IR, c’est encore viable en 2025 ? [MASTERCLASS]" at bounding box center [303, 41] width 399 height 9
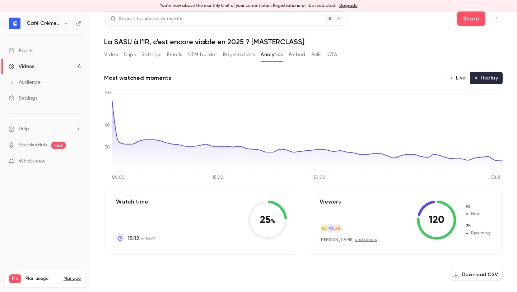
click at [247, 43] on h1 "La SASU à l’IR, c’est encore viable en 2025 ? [MASTERCLASS]" at bounding box center [303, 41] width 399 height 9
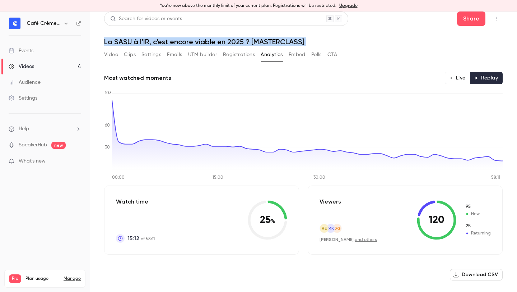
click at [246, 38] on h1 "La SASU à l’IR, c’est encore viable en 2025 ? [MASTERCLASS]" at bounding box center [303, 41] width 399 height 9
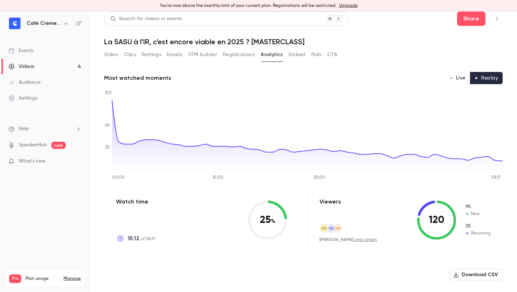
click at [246, 38] on h1 "La SASU à l’IR, c’est encore viable en 2025 ? [MASTERCLASS]" at bounding box center [303, 41] width 399 height 9
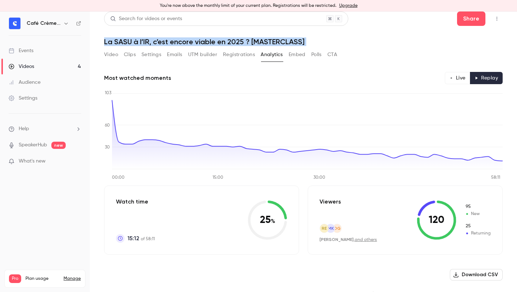
click at [260, 38] on h1 "La SASU à l’IR, c’est encore viable en 2025 ? [MASTERCLASS]" at bounding box center [303, 41] width 399 height 9
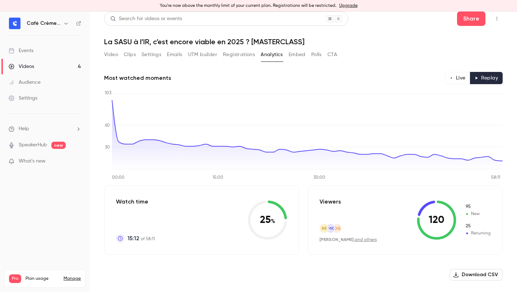
click at [380, 29] on header "Search for videos or events Share La SASU à l’IR, c’est encore viable en 2025 ?…" at bounding box center [303, 28] width 399 height 34
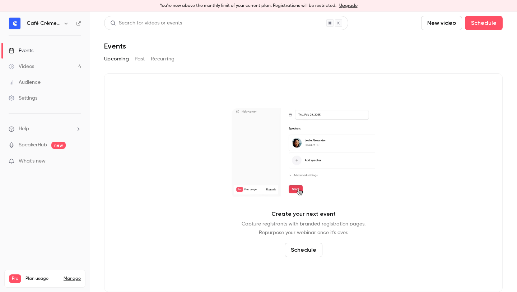
click at [271, 119] on video at bounding box center [304, 153] width 144 height 90
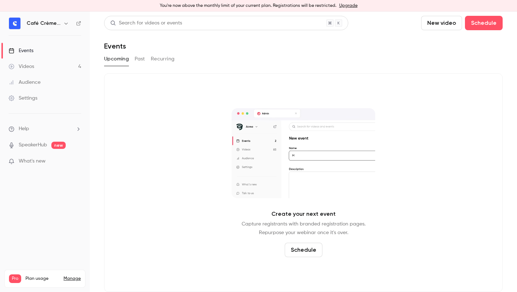
click at [208, 50] on div "Events" at bounding box center [303, 46] width 399 height 9
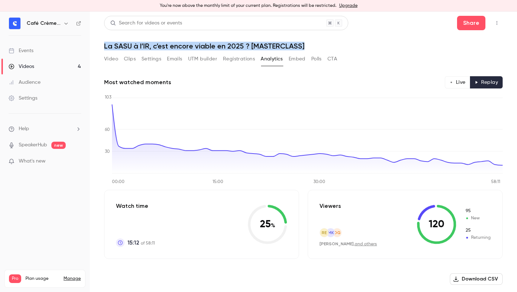
drag, startPoint x: 371, startPoint y: 34, endPoint x: 362, endPoint y: 42, distance: 12.5
click at [362, 42] on header "Search for videos or events Share La SASU à l’IR, c’est encore viable en 2025 ?…" at bounding box center [303, 33] width 399 height 34
click at [361, 42] on h1 "La SASU à l’IR, c’est encore viable en 2025 ? [MASTERCLASS]" at bounding box center [303, 46] width 399 height 9
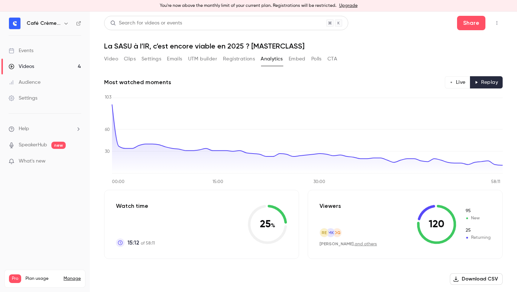
click at [361, 42] on h1 "La SASU à l’IR, c’est encore viable en 2025 ? [MASTERCLASS]" at bounding box center [303, 46] width 399 height 9
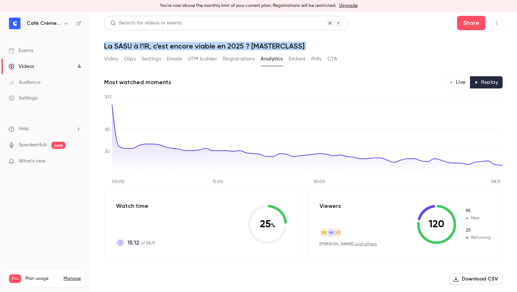
click at [361, 42] on h1 "La SASU à l’IR, c’est encore viable en 2025 ? [MASTERCLASS]" at bounding box center [303, 46] width 399 height 9
click at [308, 43] on h1 "La SASU à l’IR, c’est encore viable en 2025 ? [MASTERCLASS]" at bounding box center [303, 46] width 399 height 9
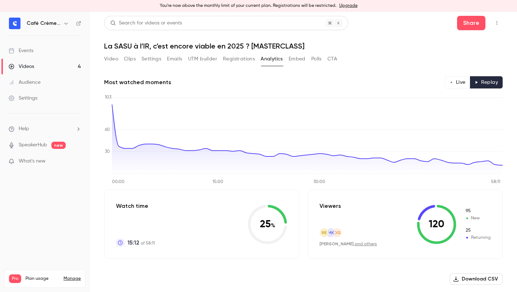
click at [308, 43] on h1 "La SASU à l’IR, c’est encore viable en 2025 ? [MASTERCLASS]" at bounding box center [303, 46] width 399 height 9
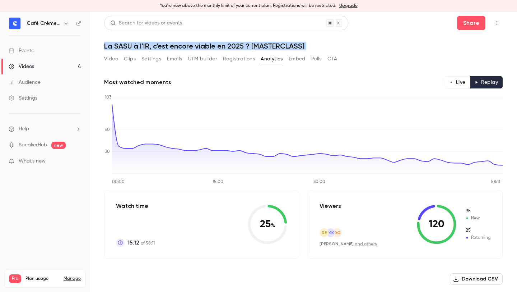
click at [308, 43] on h1 "La SASU à l’IR, c’est encore viable en 2025 ? [MASTERCLASS]" at bounding box center [303, 46] width 399 height 9
click at [327, 43] on h1 "La SASU à l’IR, c’est encore viable en 2025 ? [MASTERCLASS]" at bounding box center [303, 46] width 399 height 9
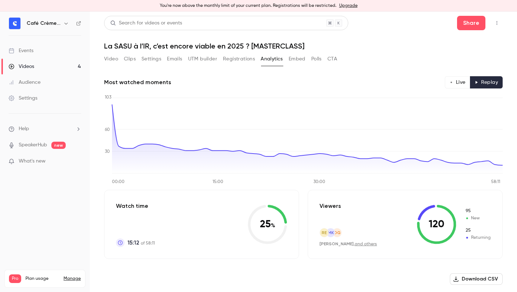
click at [327, 43] on h1 "La SASU à l’IR, c’est encore viable en 2025 ? [MASTERCLASS]" at bounding box center [303, 46] width 399 height 9
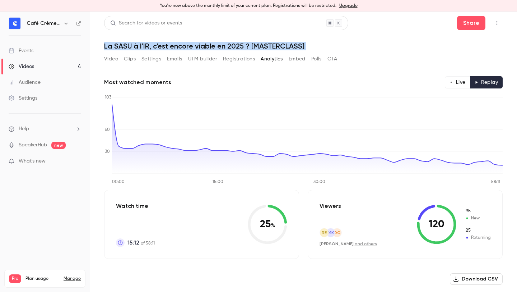
click at [327, 43] on h1 "La SASU à l’IR, c’est encore viable en 2025 ? [MASTERCLASS]" at bounding box center [303, 46] width 399 height 9
click at [343, 43] on h1 "La SASU à l’IR, c’est encore viable en 2025 ? [MASTERCLASS]" at bounding box center [303, 46] width 399 height 9
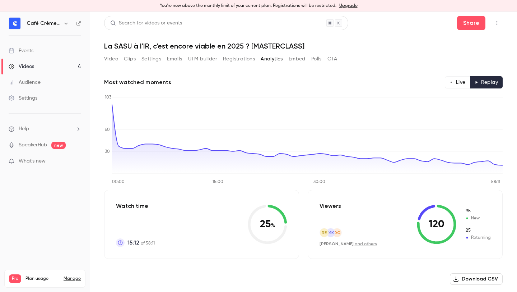
click at [352, 39] on header "Search for videos or events Share La SASU à l’IR, c’est encore viable en 2025 ?…" at bounding box center [303, 33] width 399 height 34
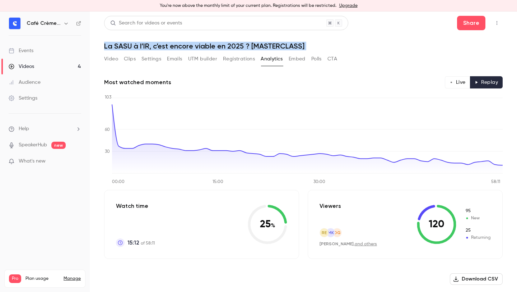
click at [352, 39] on header "Search for videos or events Share La SASU à l’IR, c’est encore viable en 2025 ?…" at bounding box center [303, 33] width 399 height 34
click at [352, 46] on h1 "La SASU à l’IR, c’est encore viable en 2025 ? [MASTERCLASS]" at bounding box center [303, 46] width 399 height 9
drag, startPoint x: 347, startPoint y: 54, endPoint x: 391, endPoint y: 36, distance: 47.2
click at [391, 36] on div "Search for videos or events Share La SASU à l’IR, c’est encore viable en 2025 ?…" at bounding box center [303, 151] width 399 height 271
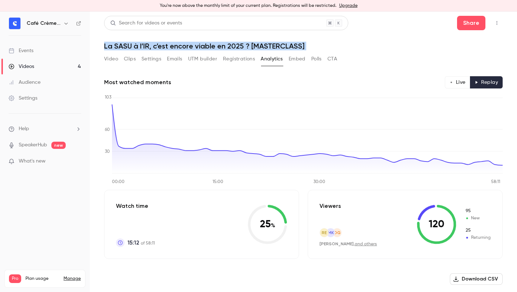
click at [391, 36] on header "Search for videos or events Share La SASU à l’IR, c’est encore viable en 2025 ?…" at bounding box center [303, 33] width 399 height 34
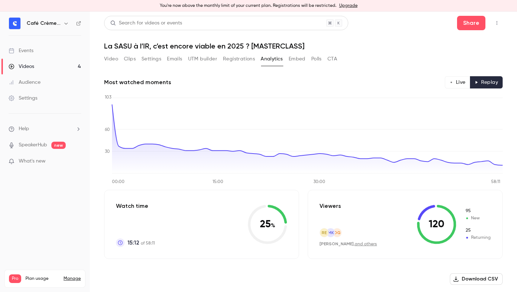
click at [275, 57] on button "Analytics" at bounding box center [272, 58] width 22 height 11
click at [228, 61] on button "Registrations" at bounding box center [239, 58] width 32 height 11
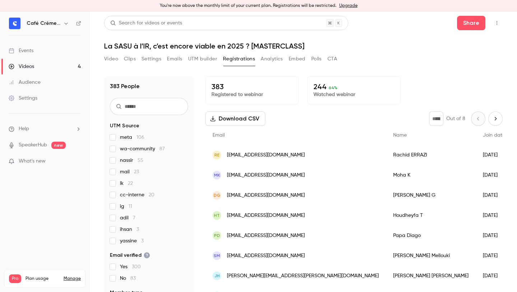
click at [322, 43] on h1 "La SASU à l’IR, c’est encore viable en 2025 ? [MASTERCLASS]" at bounding box center [303, 46] width 399 height 9
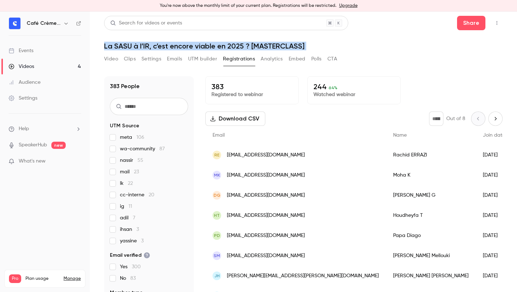
click at [335, 43] on h1 "La SASU à l’IR, c’est encore viable en 2025 ? [MASTERCLASS]" at bounding box center [303, 46] width 399 height 9
